Goal: Information Seeking & Learning: Learn about a topic

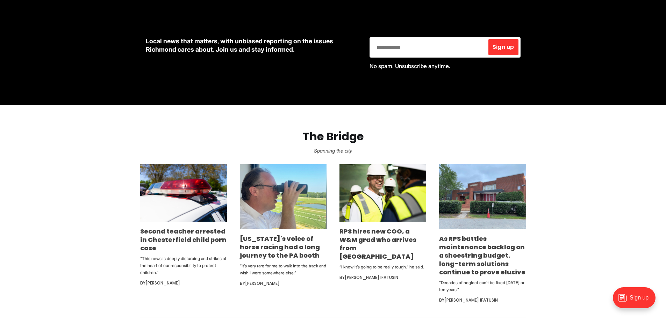
scroll to position [315, 0]
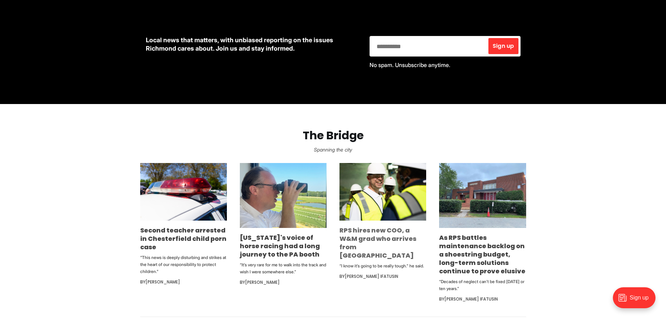
click at [365, 234] on link "RPS hires new COO, a W&M grad who arrives from [GEOGRAPHIC_DATA]" at bounding box center [377, 243] width 77 height 34
click at [282, 251] on link "[US_STATE]'s voice of horse racing had a long journey to the PA booth" at bounding box center [280, 247] width 80 height 26
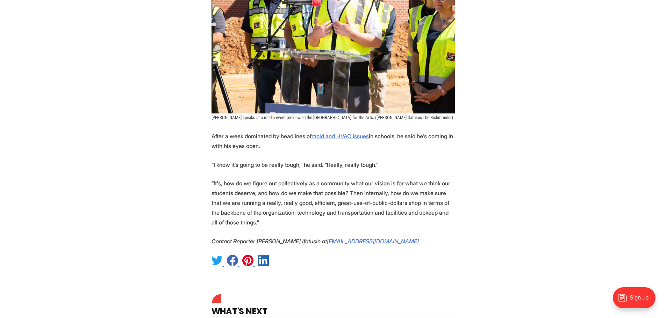
scroll to position [839, 0]
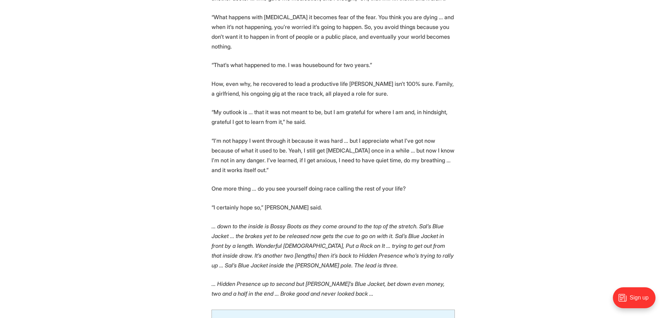
scroll to position [1538, 0]
